Goal: Task Accomplishment & Management: Complete application form

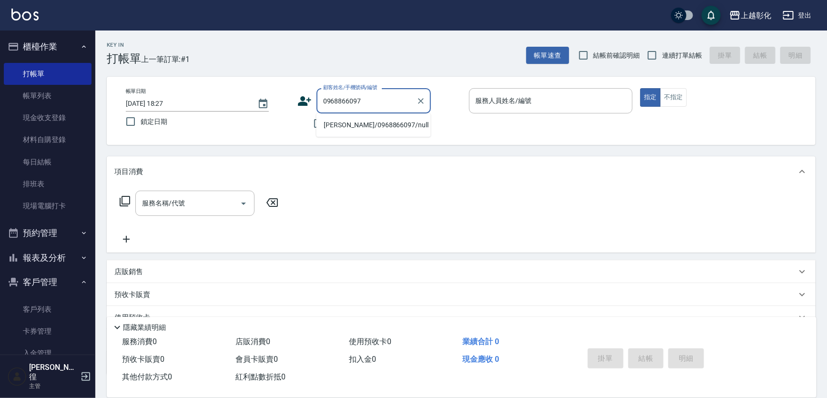
type input "0968866097"
click at [320, 127] on input "不留客資" at bounding box center [319, 124] width 20 height 20
checkbox input "true"
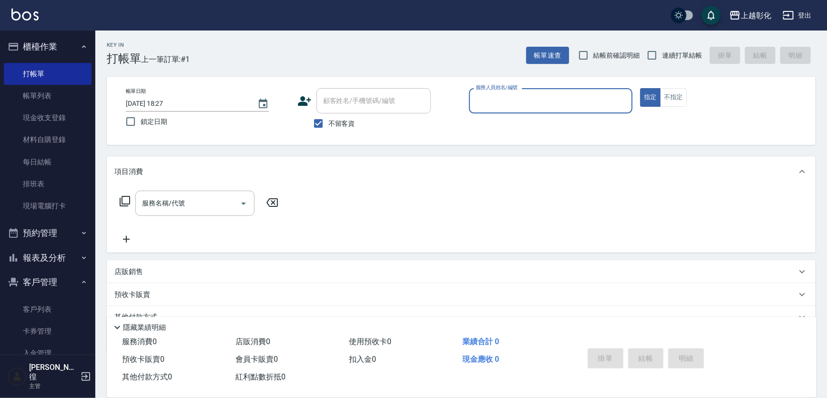
click at [533, 104] on input "服務人員姓名/編號" at bounding box center [551, 101] width 155 height 17
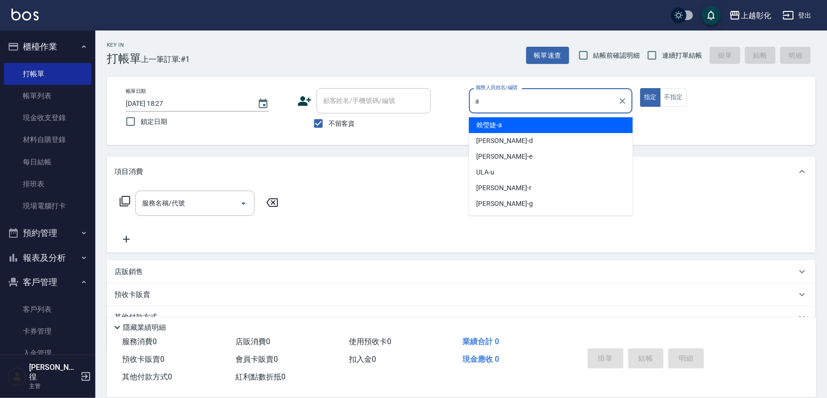
type input "[PERSON_NAME]"
type button "true"
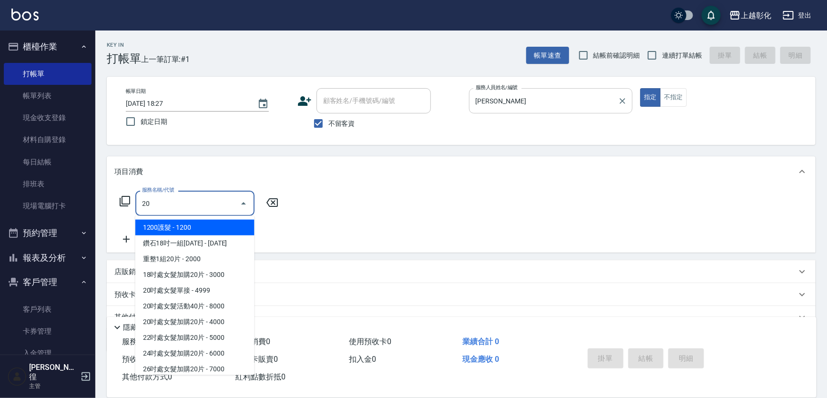
type input "2"
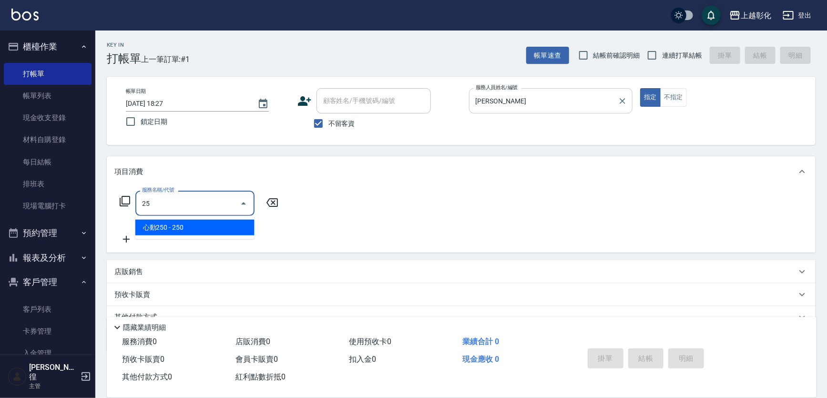
type input "2"
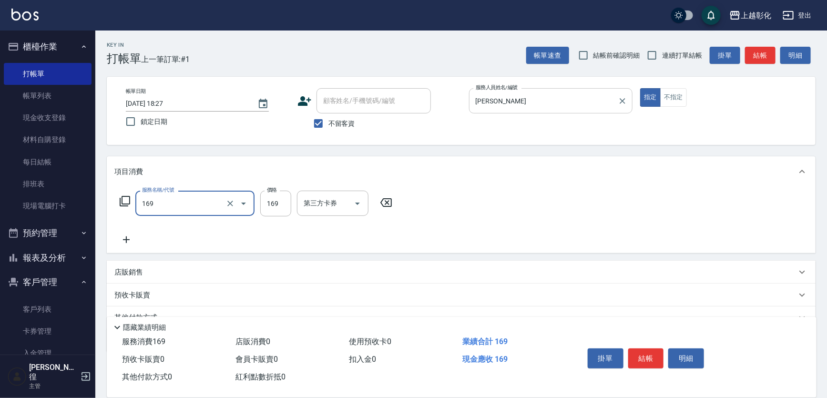
type input "剪髮(169)"
type input "200"
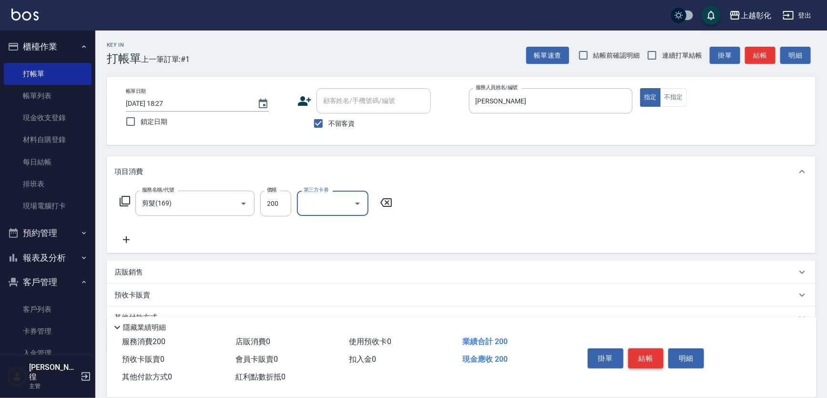
click at [644, 356] on button "結帳" at bounding box center [647, 359] width 36 height 20
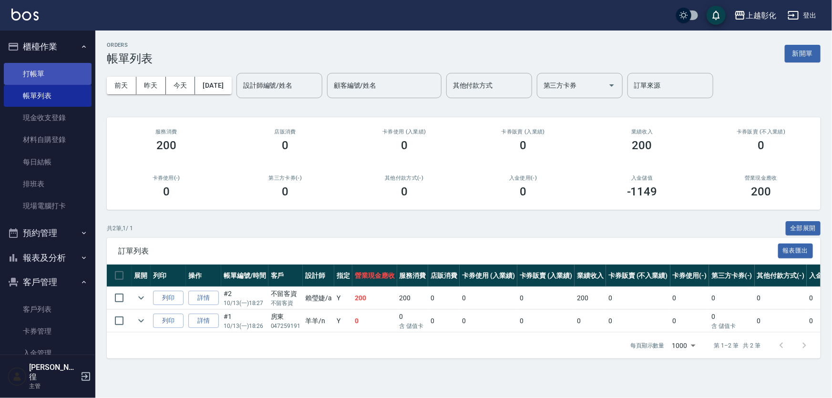
click at [25, 65] on link "打帳單" at bounding box center [48, 74] width 88 height 22
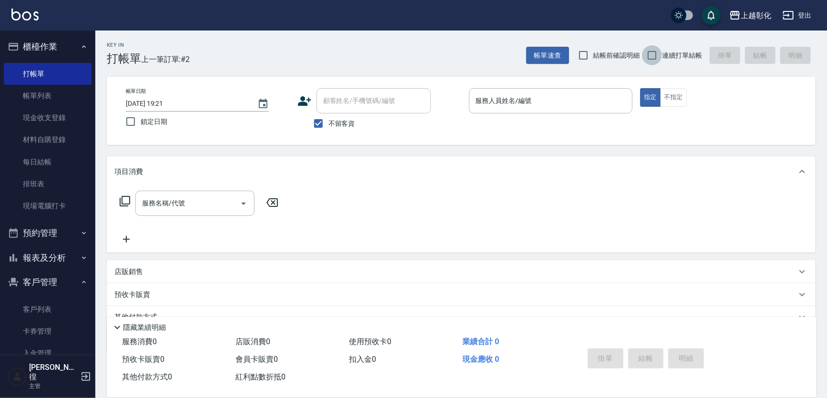
click at [642, 56] on input "連續打單結帳" at bounding box center [652, 55] width 20 height 20
checkbox input "true"
click at [582, 56] on input "結帳前確認明細" at bounding box center [584, 55] width 20 height 20
checkbox input "true"
click at [501, 95] on input "服務人員姓名/編號" at bounding box center [551, 101] width 155 height 17
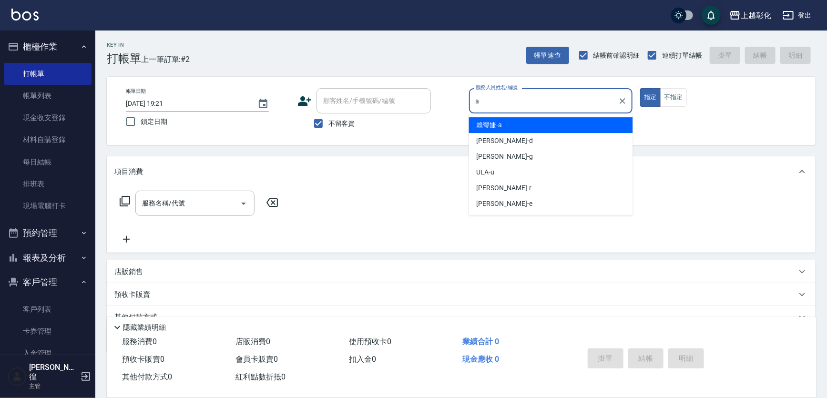
type input "[PERSON_NAME]"
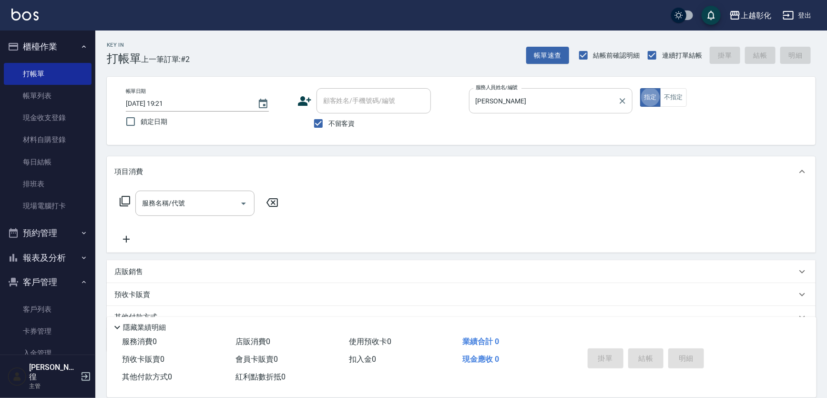
type button "true"
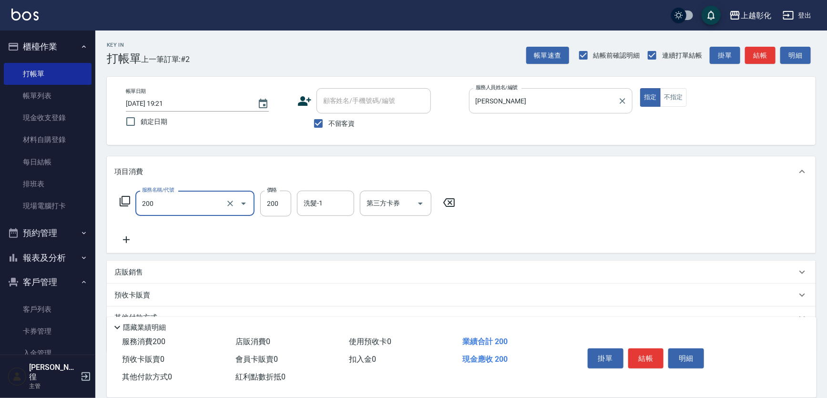
type input "New洗專案(200)"
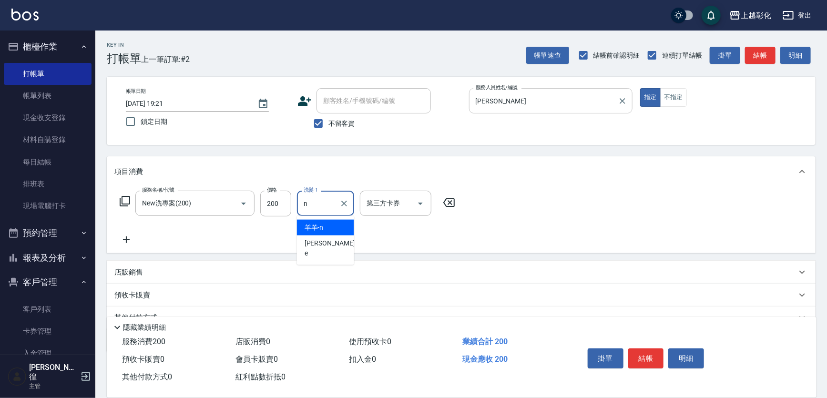
type input "羊羊-n"
click at [647, 357] on button "結帳" at bounding box center [647, 359] width 36 height 20
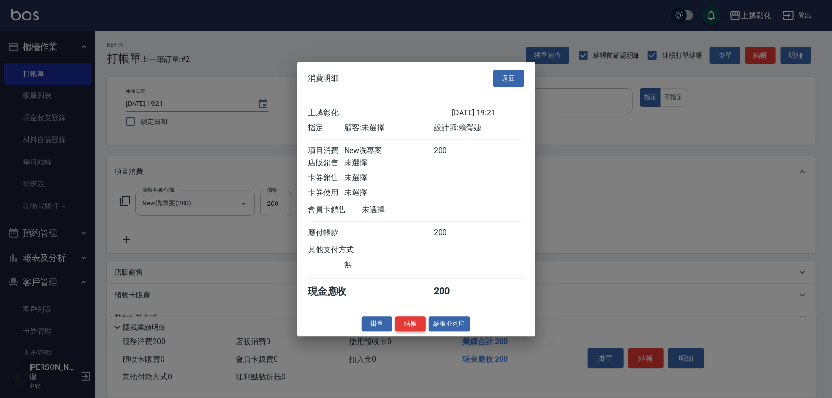
click at [402, 325] on button "結帳" at bounding box center [410, 324] width 31 height 15
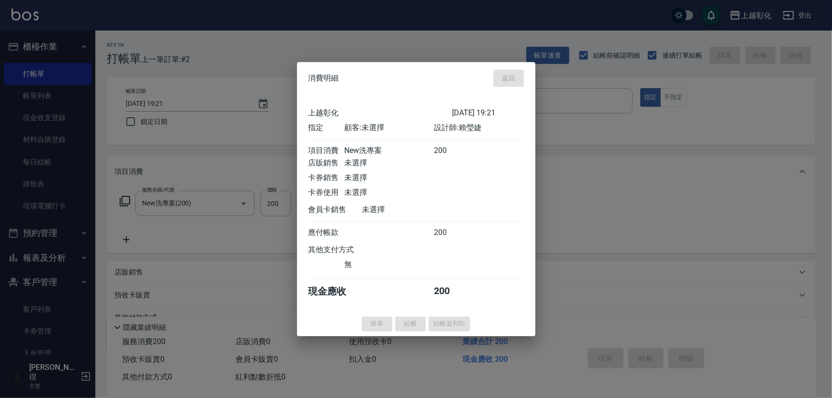
type input "[DATE] 19:22"
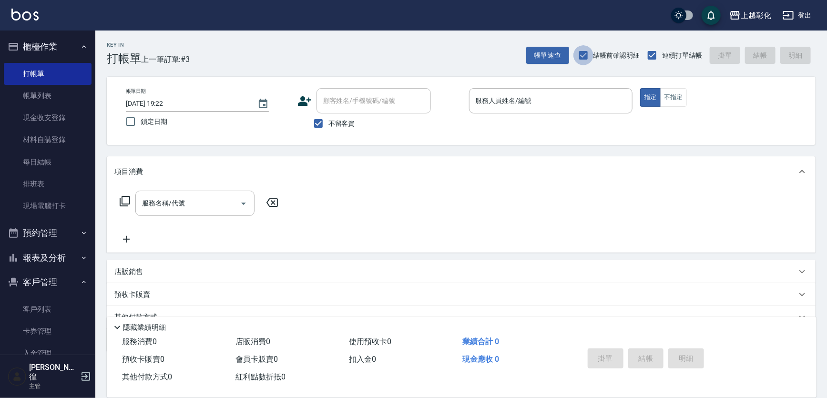
click at [589, 55] on input "結帳前確認明細" at bounding box center [584, 55] width 20 height 20
checkbox input "false"
click at [322, 121] on input "不留客資" at bounding box center [319, 124] width 20 height 20
checkbox input "false"
click at [333, 104] on input "顧客姓名/手機號碼/編號" at bounding box center [367, 101] width 92 height 17
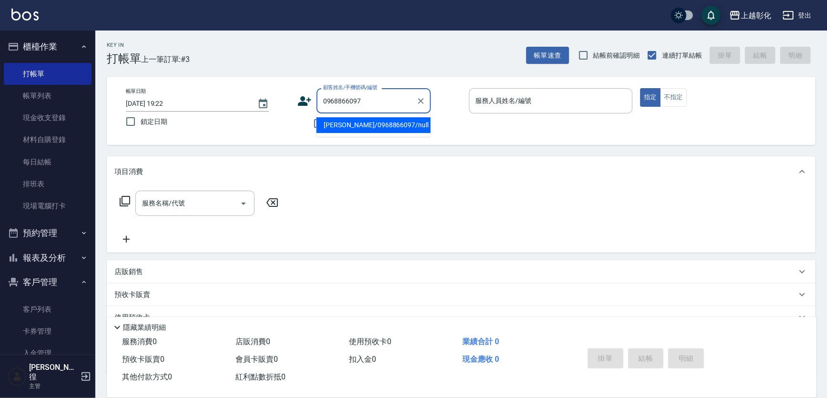
drag, startPoint x: 388, startPoint y: 124, endPoint x: 508, endPoint y: 102, distance: 122.3
click at [389, 124] on li "[PERSON_NAME]/0968866097/null" at bounding box center [374, 125] width 114 height 16
type input "[PERSON_NAME]/0968866097/null"
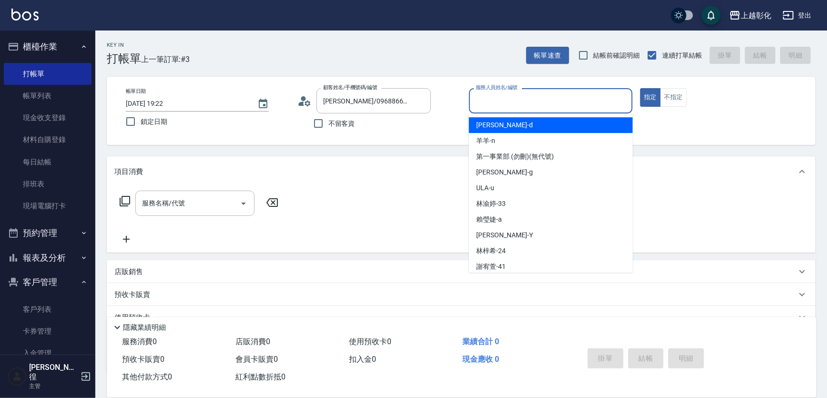
click at [550, 97] on input "服務人員姓名/編號" at bounding box center [551, 101] width 155 height 17
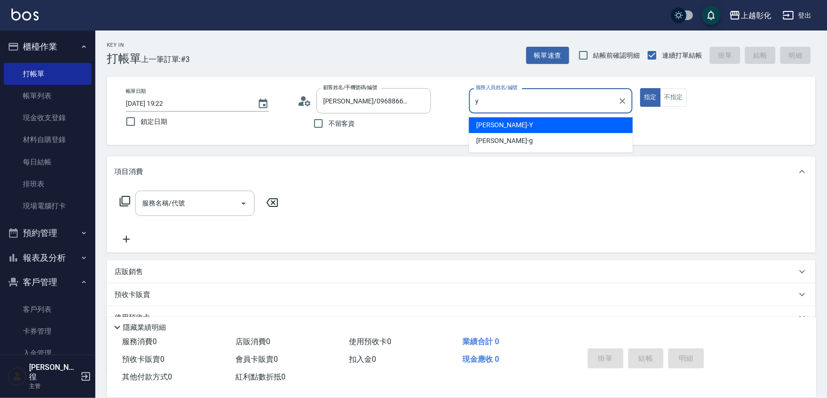
type input "[PERSON_NAME]-Y"
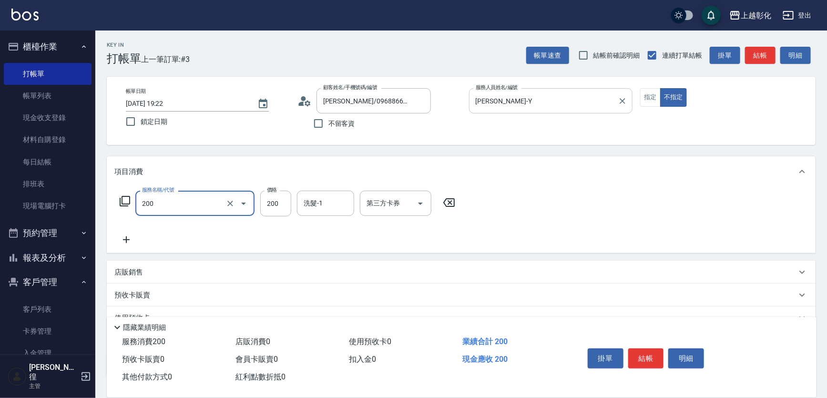
type input "New洗專案(200)"
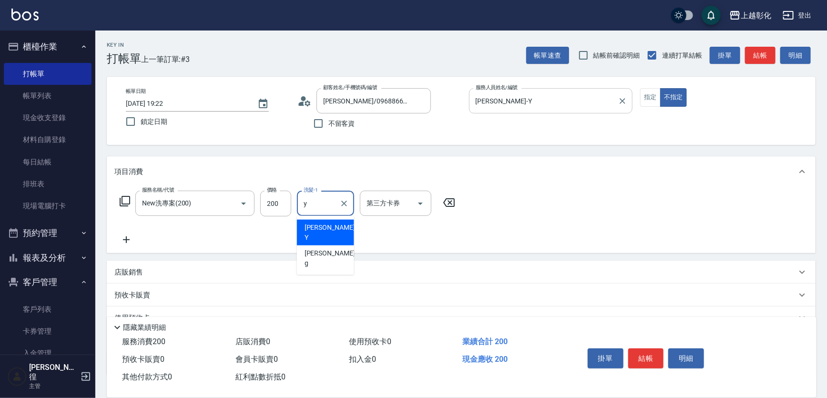
type input "[PERSON_NAME]-Y"
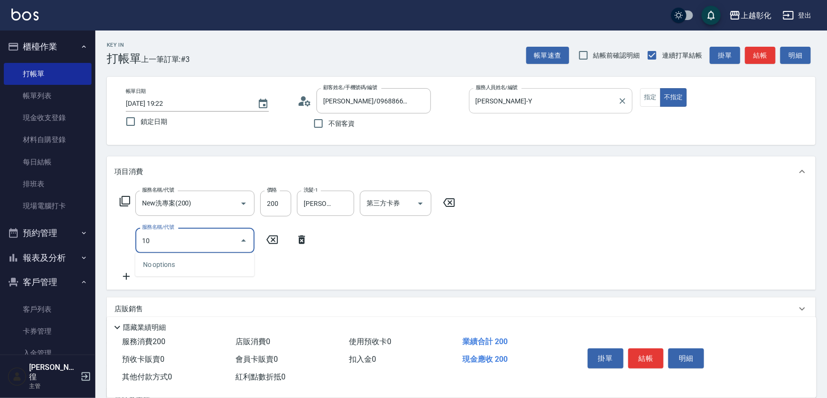
type input "1"
type input "剪瀏海(0050)"
click at [646, 365] on button "結帳" at bounding box center [647, 359] width 36 height 20
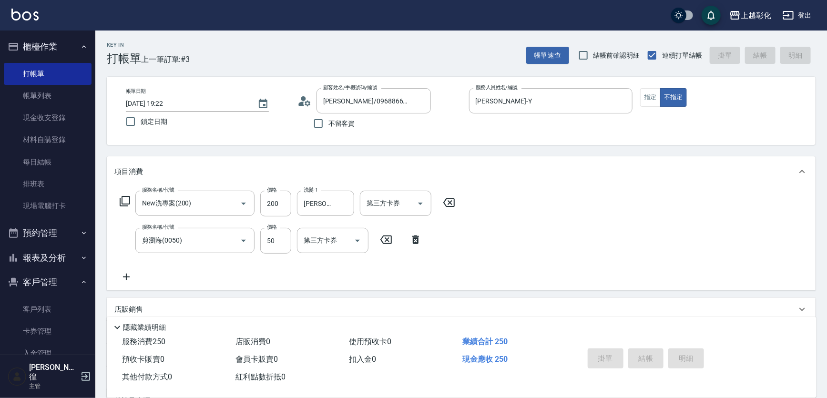
type input "[DATE] 19:28"
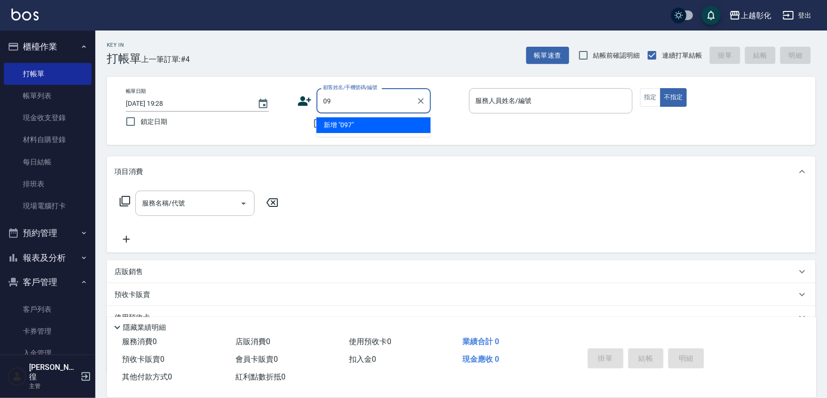
type input "0"
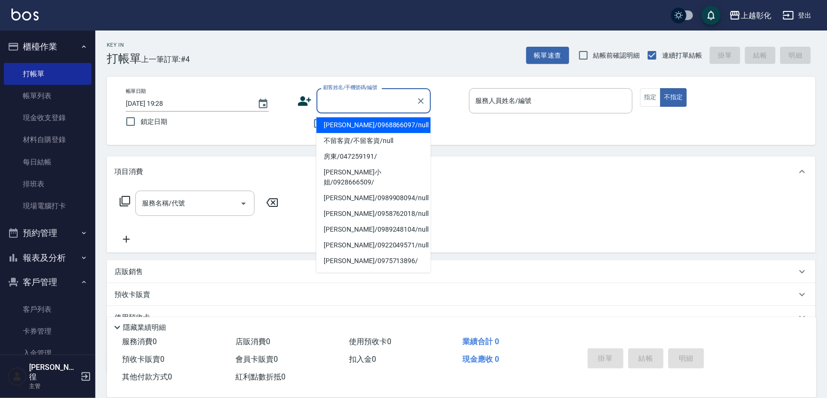
click at [256, 143] on div "帳單日期 [DATE] 19:28 鎖定日期 顧客姓名/手機號碼/編號 顧客姓名/手機號碼/編號 不留客資 服務人員姓名/編號 服務人員姓名/編號 指定 不指定" at bounding box center [461, 111] width 709 height 68
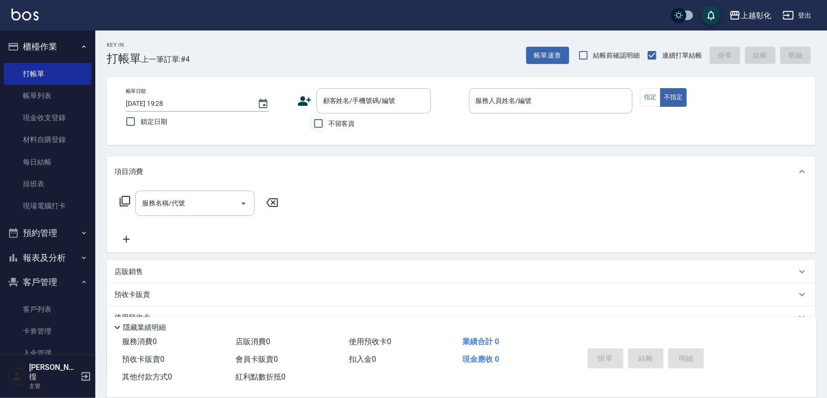
click at [325, 124] on input "不留客資" at bounding box center [319, 124] width 20 height 20
checkbox input "true"
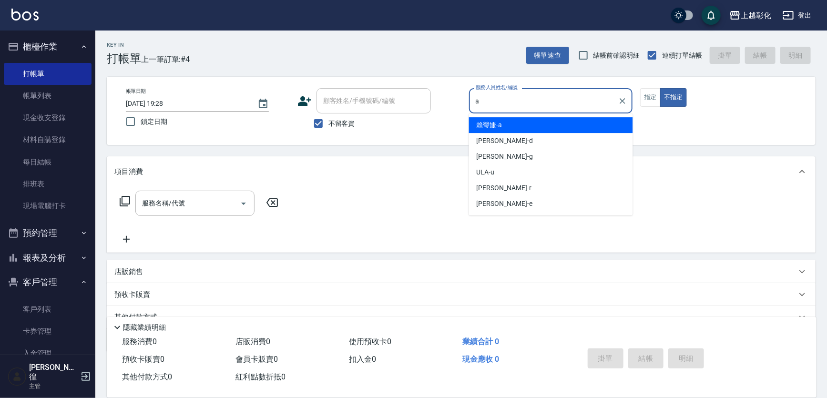
type input "[PERSON_NAME]"
type button "false"
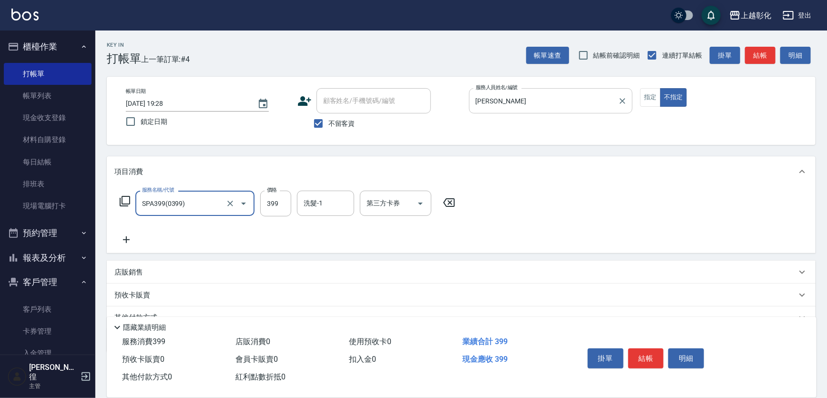
type input "SPA399(0399)"
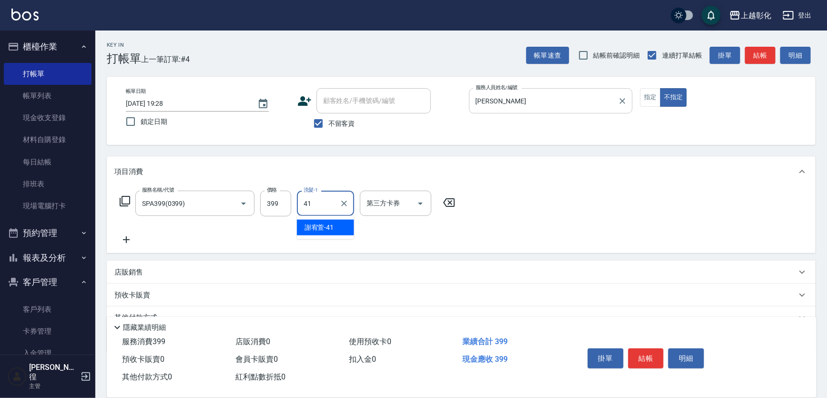
type input "[PERSON_NAME]-41"
click at [636, 356] on button "結帳" at bounding box center [647, 359] width 36 height 20
type input "[DATE] 19:29"
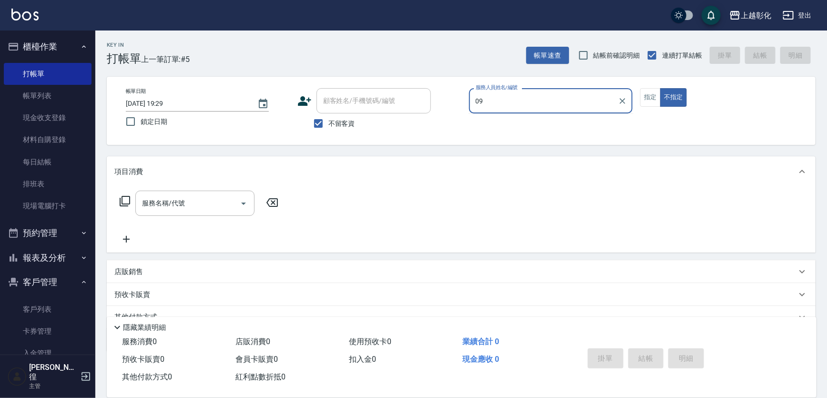
type input "0"
click at [322, 127] on input "不留客資" at bounding box center [319, 124] width 20 height 20
checkbox input "false"
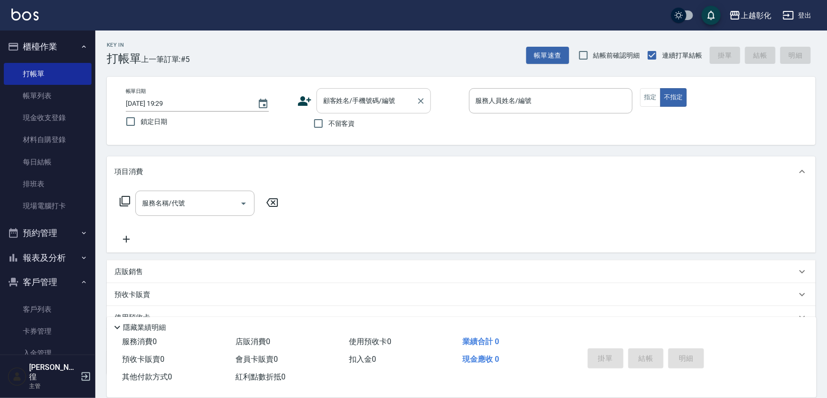
click at [325, 110] on div "顧客姓名/手機號碼/編號" at bounding box center [374, 100] width 114 height 25
type input "[PERSON_NAME]小姐/0928666509/"
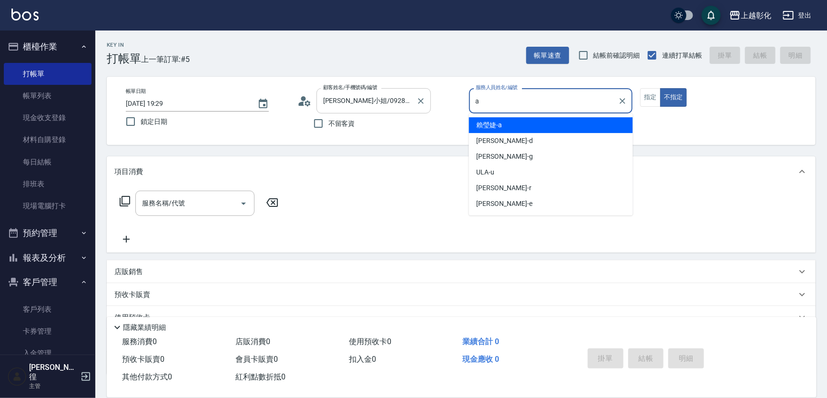
type input "[PERSON_NAME]"
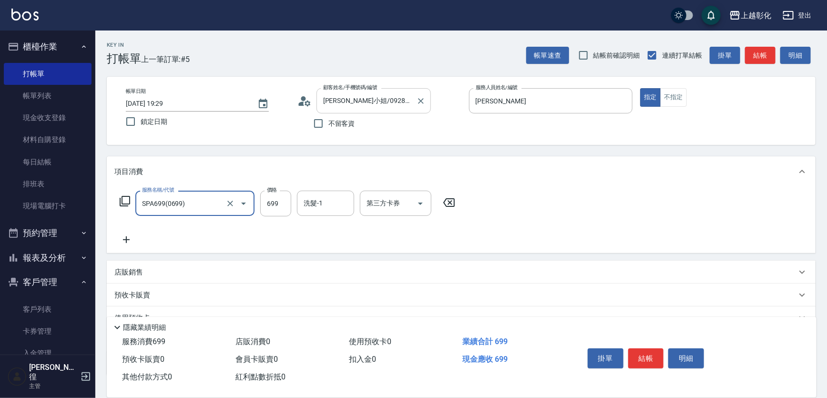
type input "SPA699(0699)"
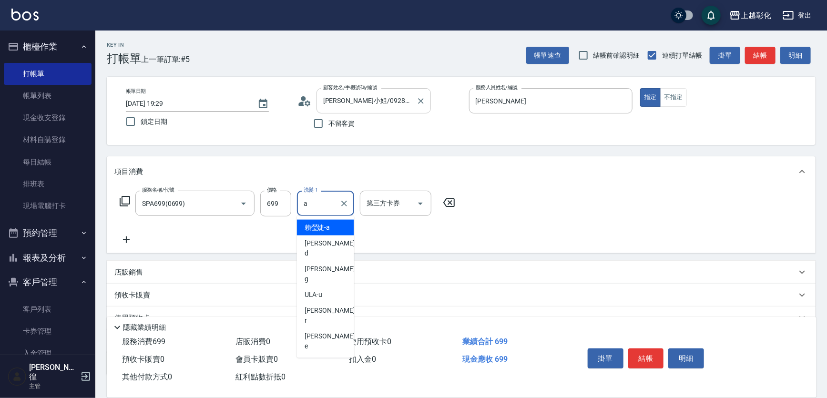
type input "[PERSON_NAME]"
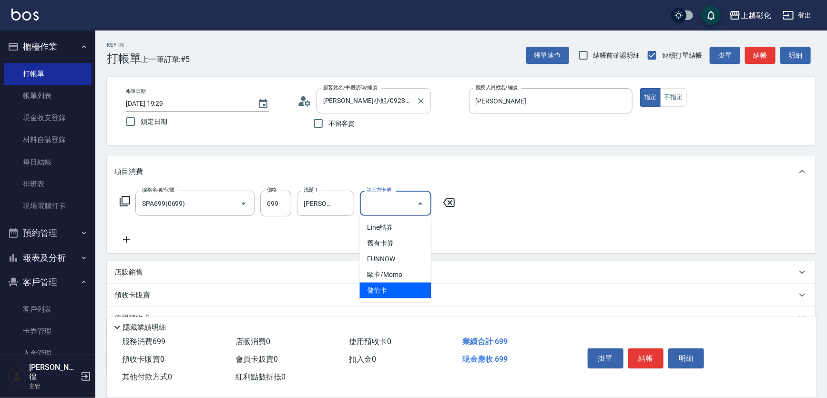
type input "儲值卡"
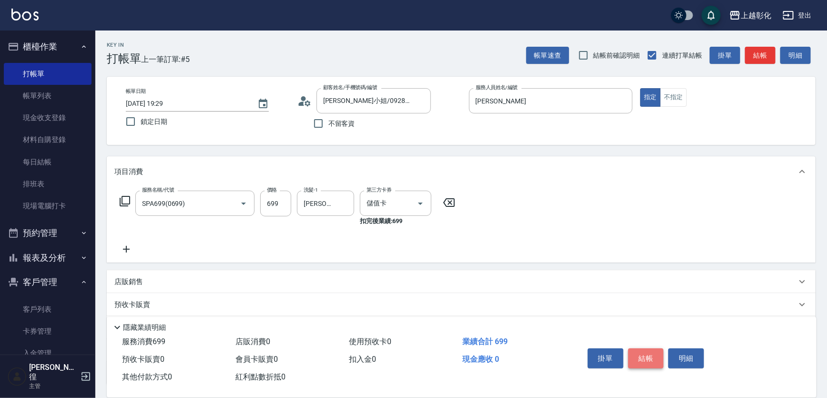
click at [649, 351] on button "結帳" at bounding box center [647, 359] width 36 height 20
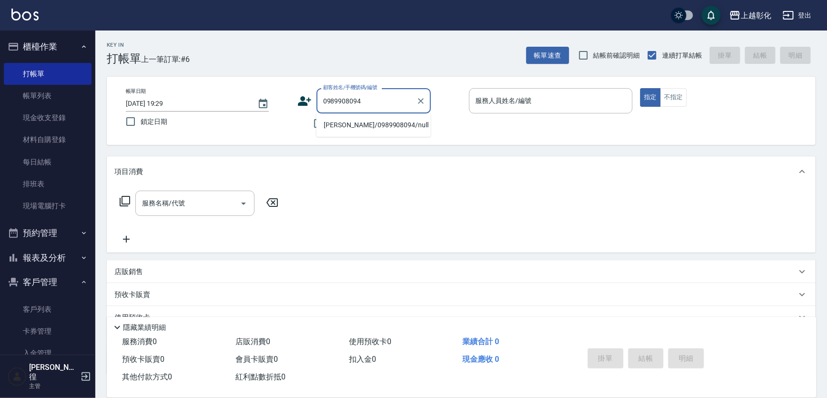
type input "[PERSON_NAME]/0989908094/null"
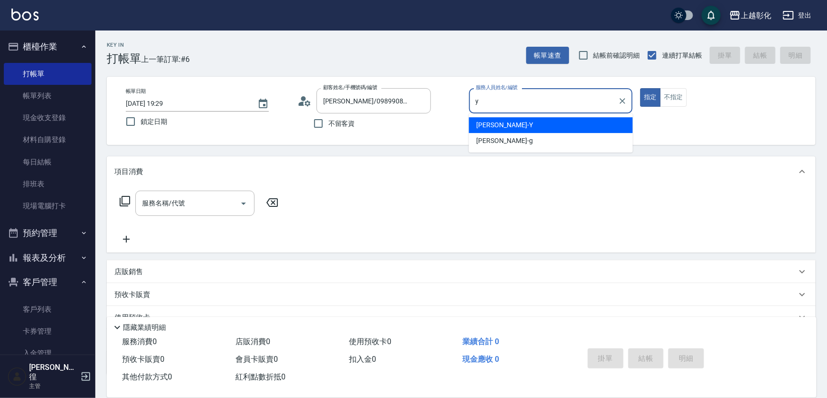
type input "[PERSON_NAME]-Y"
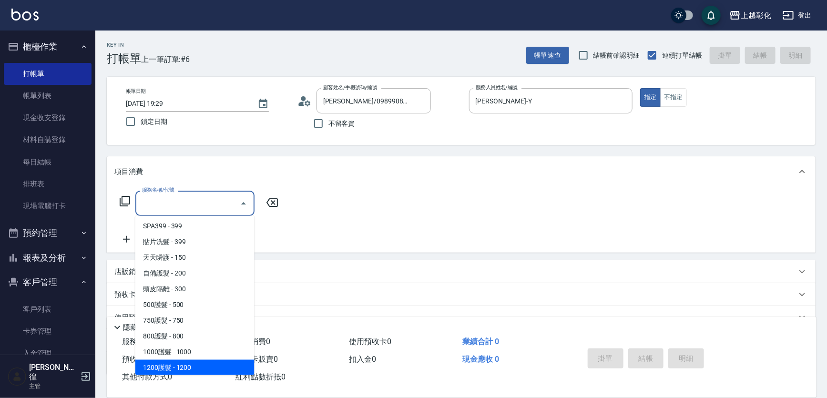
scroll to position [316, 0]
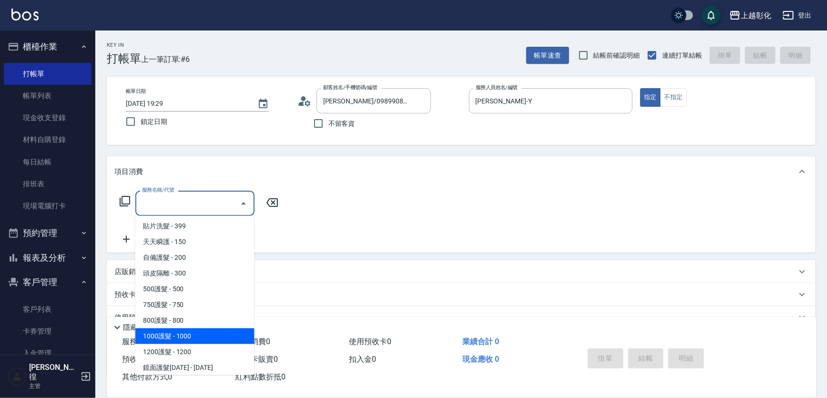
type input "1000護髮(406)"
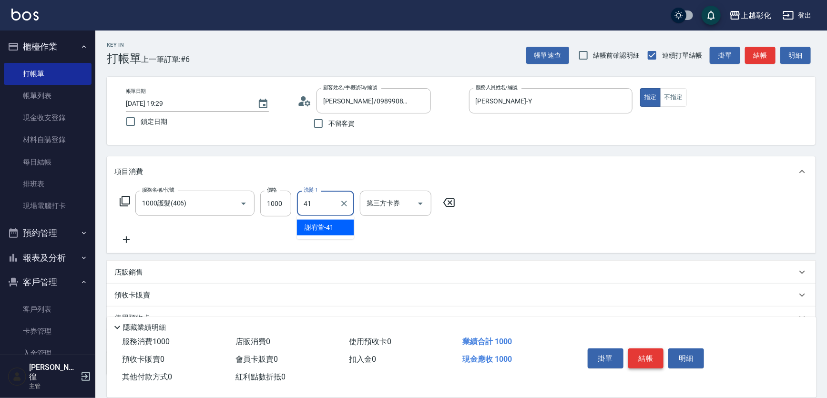
type input "[PERSON_NAME]-41"
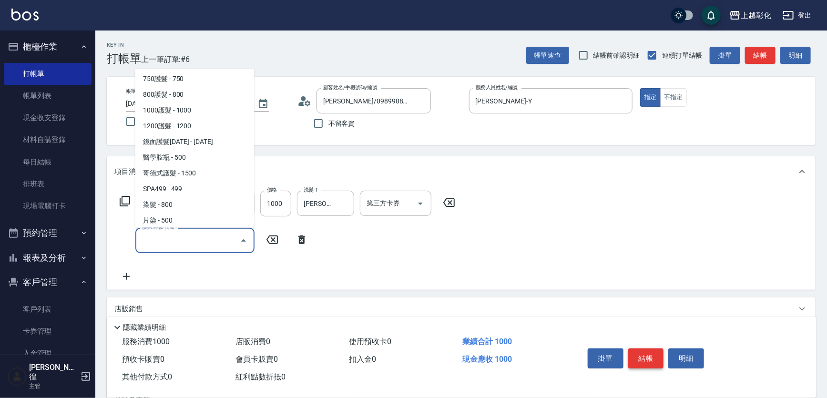
scroll to position [410, 0]
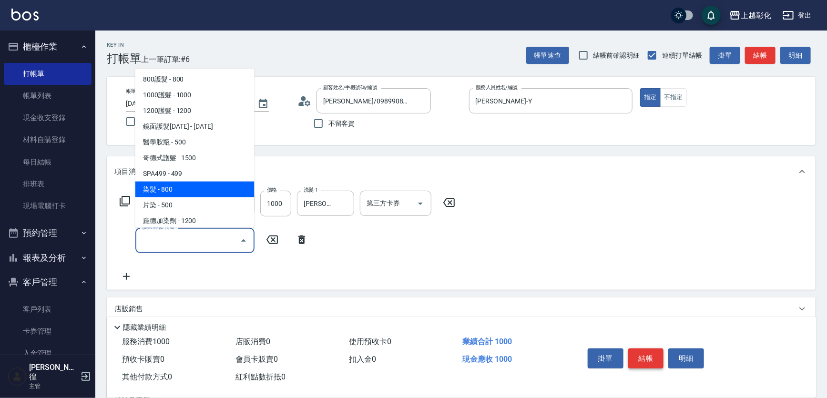
type input "染髮(501)"
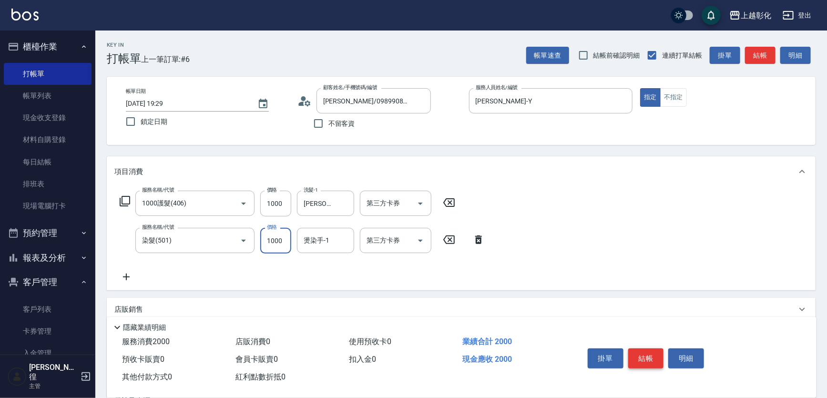
type input "1000"
type input "[PERSON_NAME]-41"
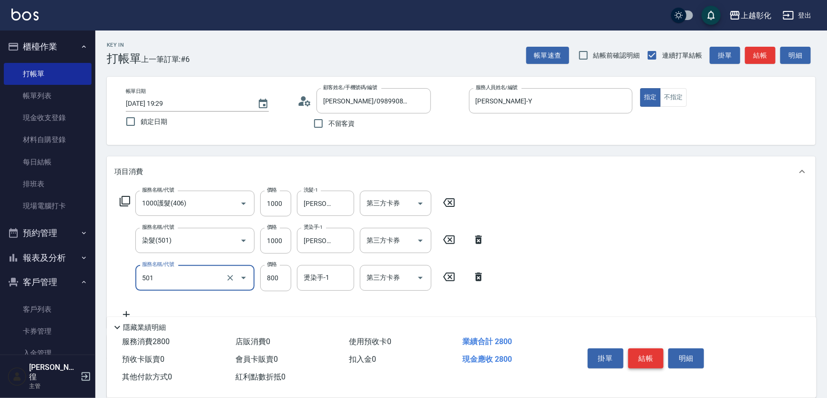
type input "染髮(501)"
type input "1000"
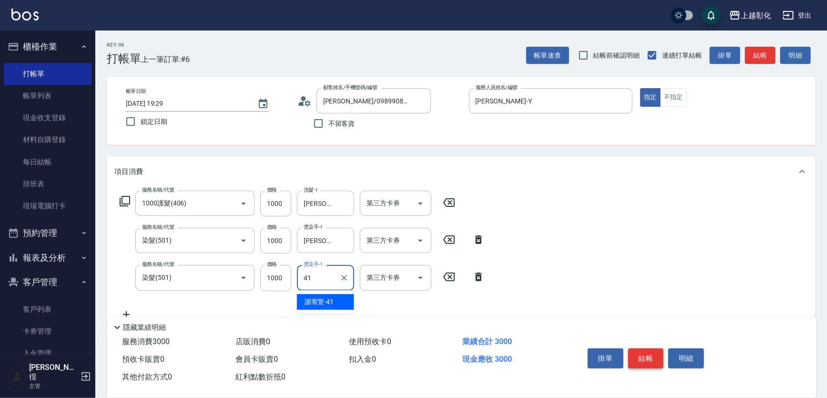
type input "[PERSON_NAME]-41"
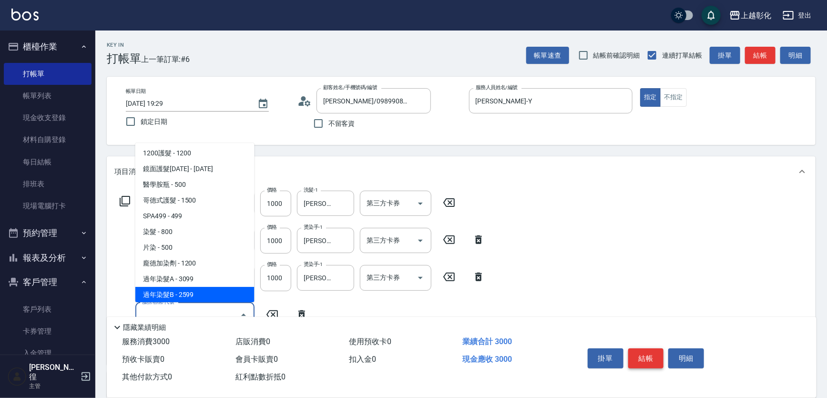
scroll to position [458, 0]
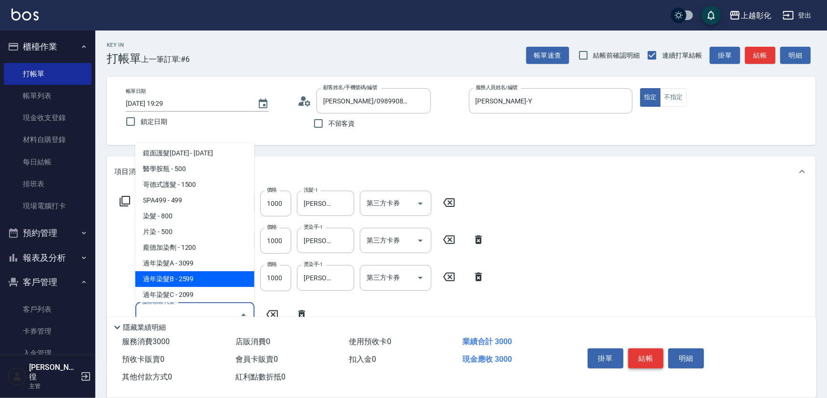
type input "過年染髮B(512)"
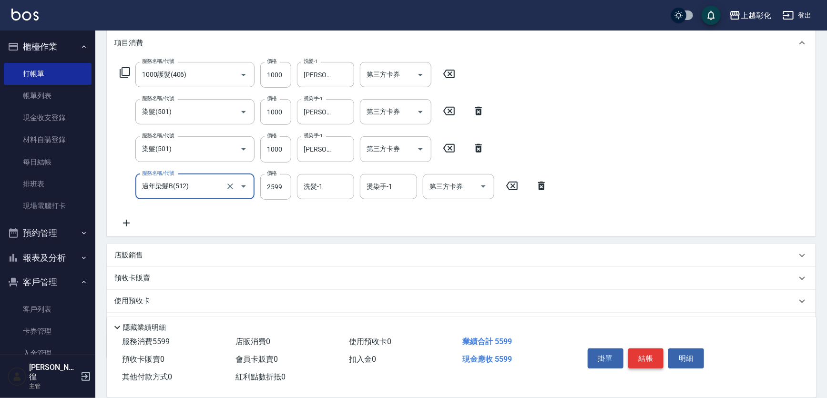
scroll to position [130, 0]
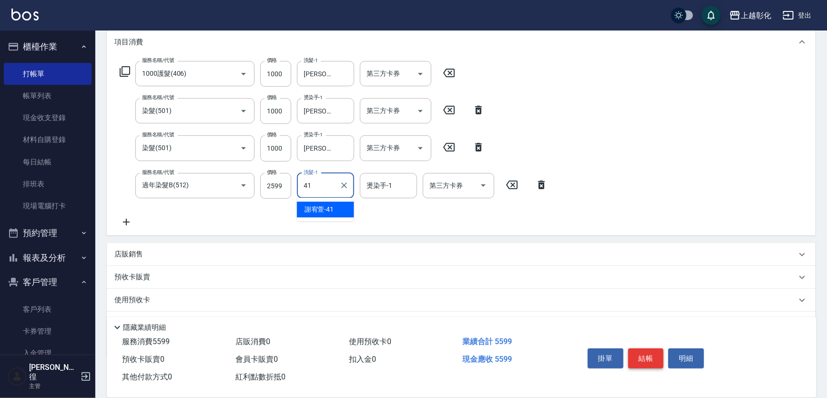
type input "[PERSON_NAME]-41"
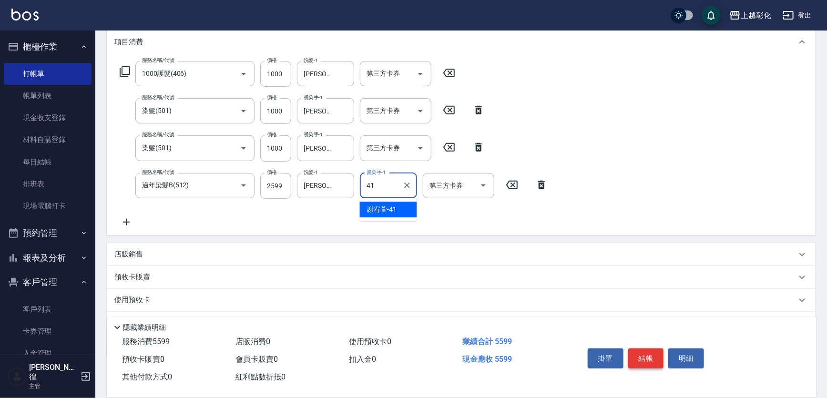
type input "[PERSON_NAME]-41"
click at [629, 252] on div "店販銷售" at bounding box center [455, 254] width 682 height 10
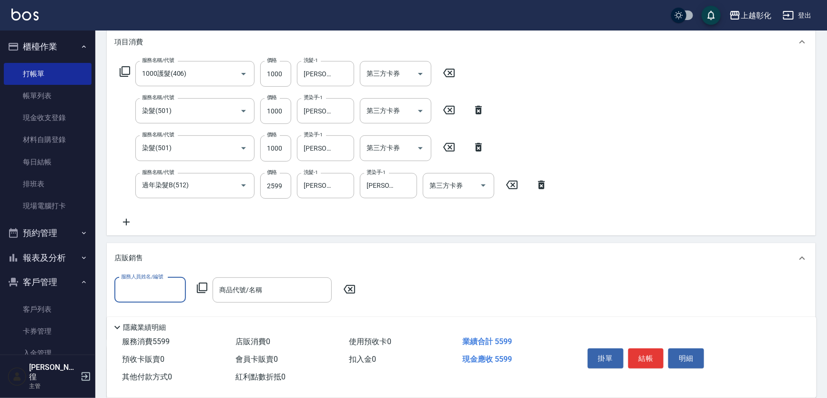
scroll to position [0, 0]
click at [353, 291] on icon at bounding box center [350, 289] width 24 height 11
click at [650, 350] on button "結帳" at bounding box center [647, 359] width 36 height 20
type input "[DATE] 19:31"
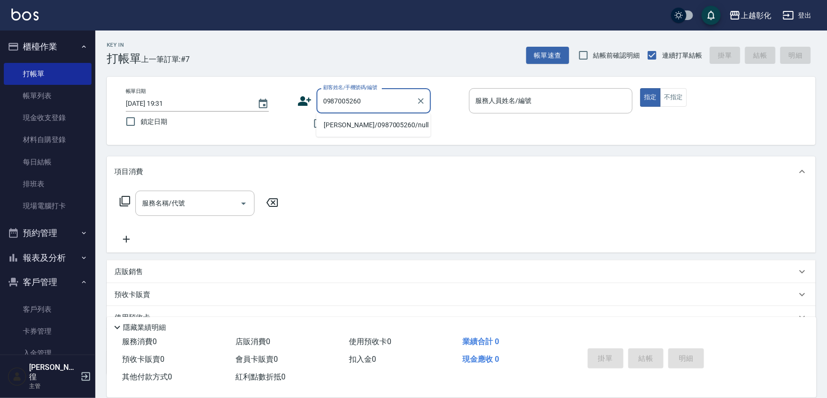
type input "[PERSON_NAME]/0987005260/null"
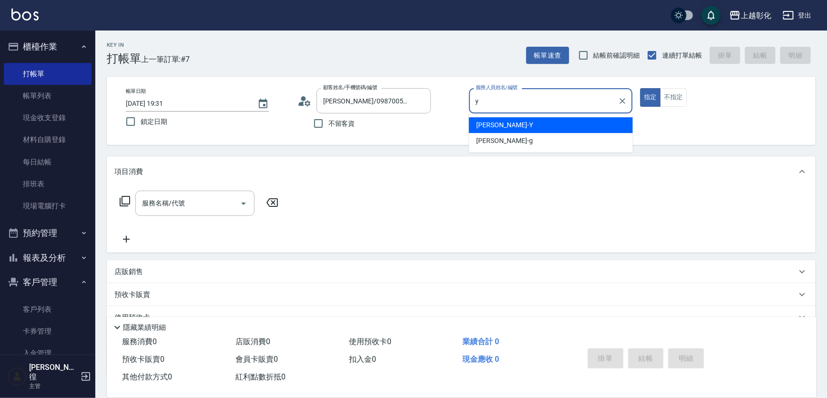
type input "[PERSON_NAME]-Y"
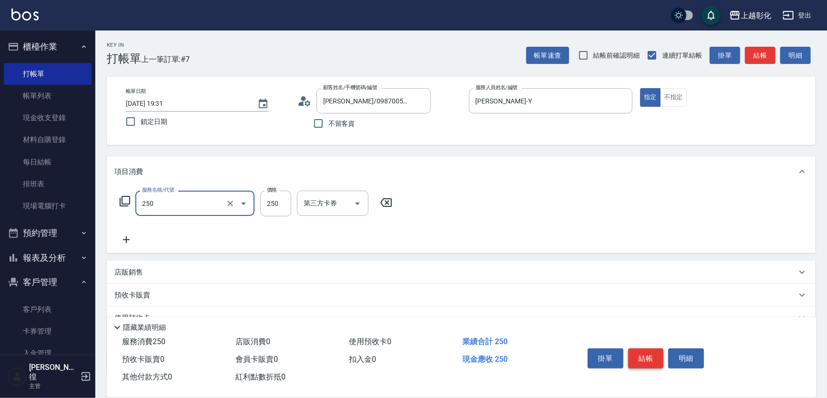
type input "B級單剪(250)"
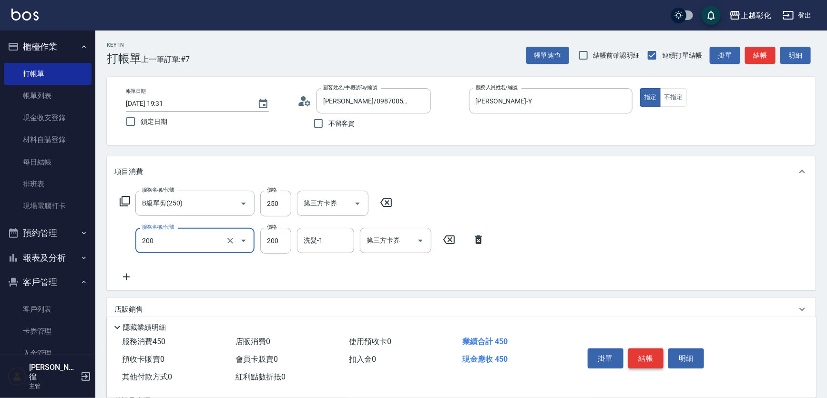
type input "New洗專案(200)"
type input "100"
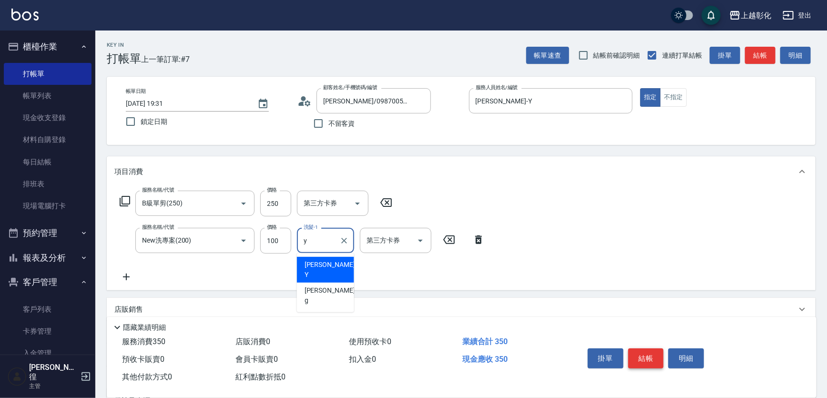
type input "[PERSON_NAME]-Y"
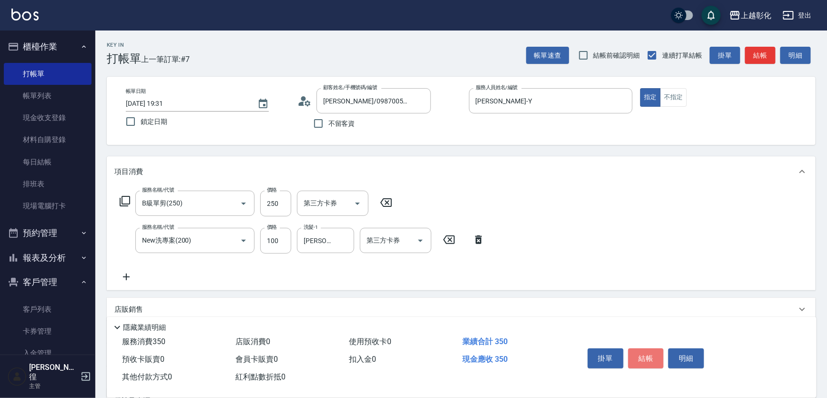
click at [651, 356] on button "結帳" at bounding box center [647, 359] width 36 height 20
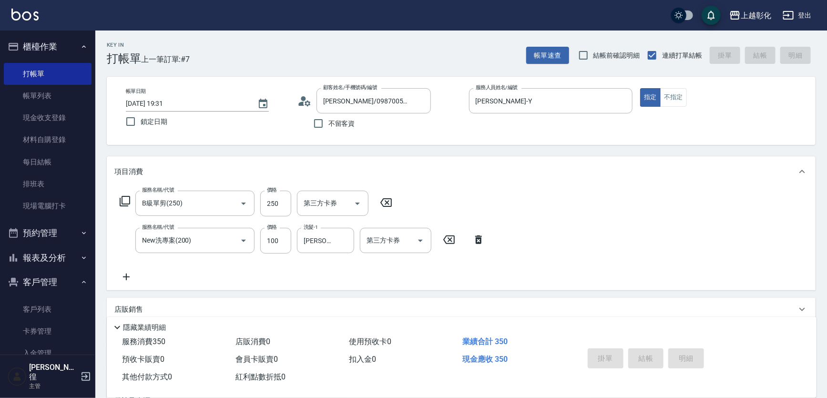
type input "[DATE] 19:32"
